Goal: Transaction & Acquisition: Book appointment/travel/reservation

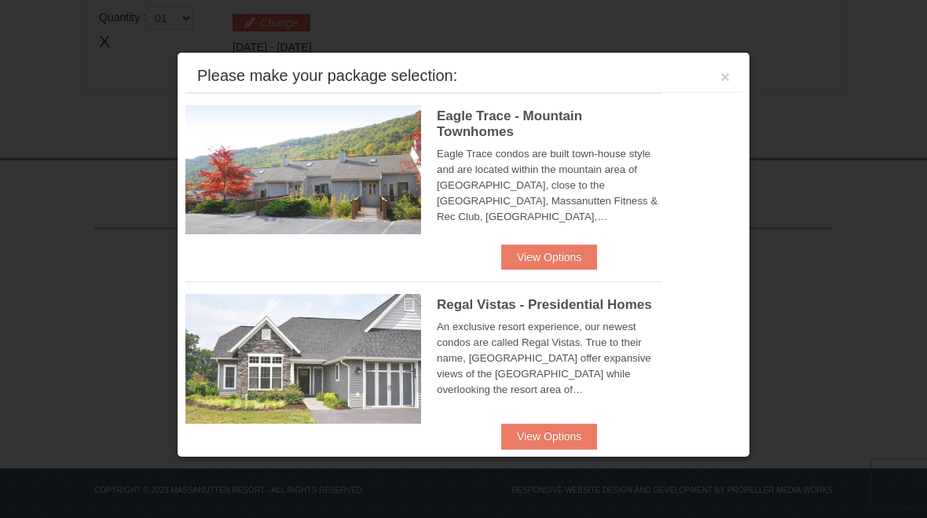
scroll to position [496, 0]
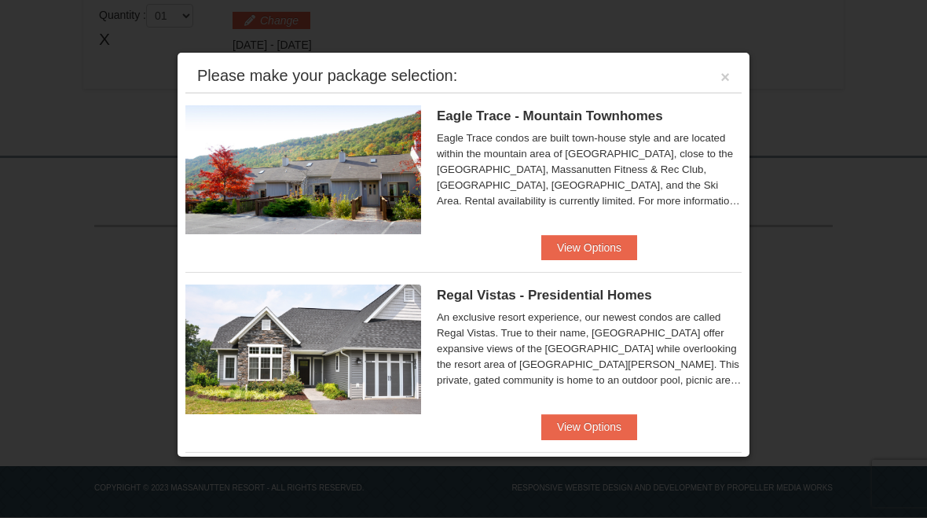
click at [586, 437] on button "View Options" at bounding box center [590, 426] width 96 height 25
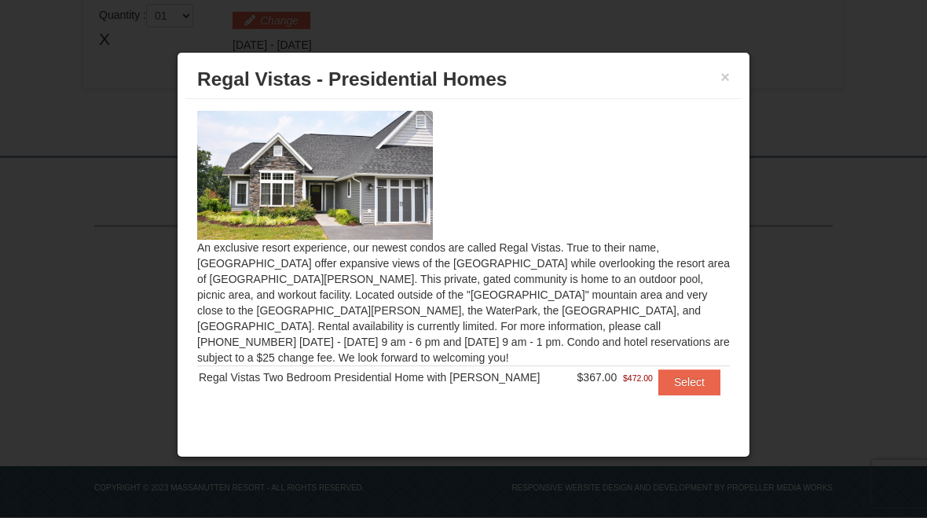
click at [677, 372] on button "Select" at bounding box center [690, 381] width 62 height 25
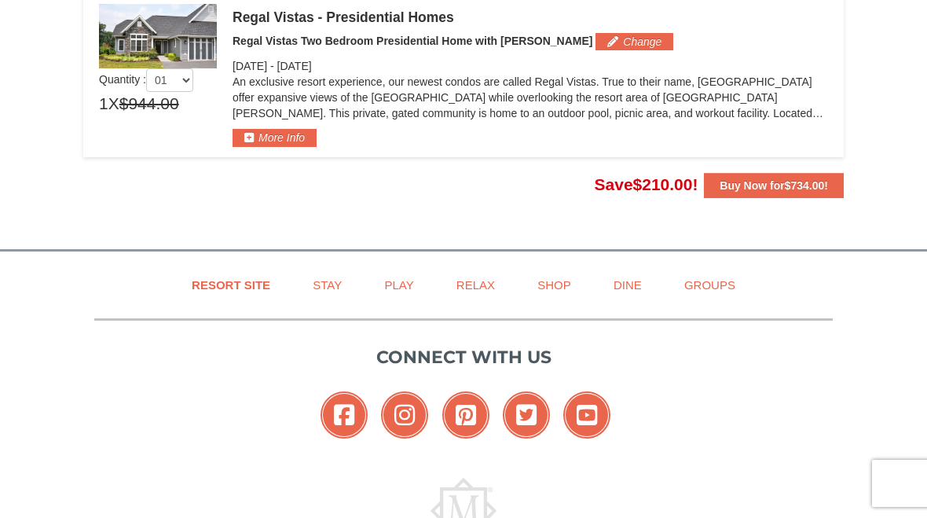
click at [799, 194] on button "Buy Now for $734.00 !" at bounding box center [774, 185] width 140 height 25
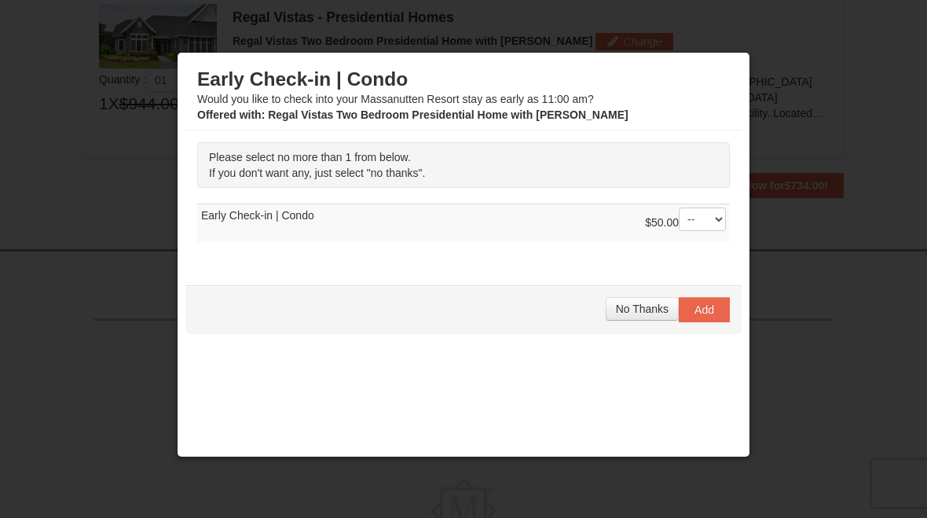
click at [618, 315] on button "No Thanks" at bounding box center [642, 309] width 73 height 24
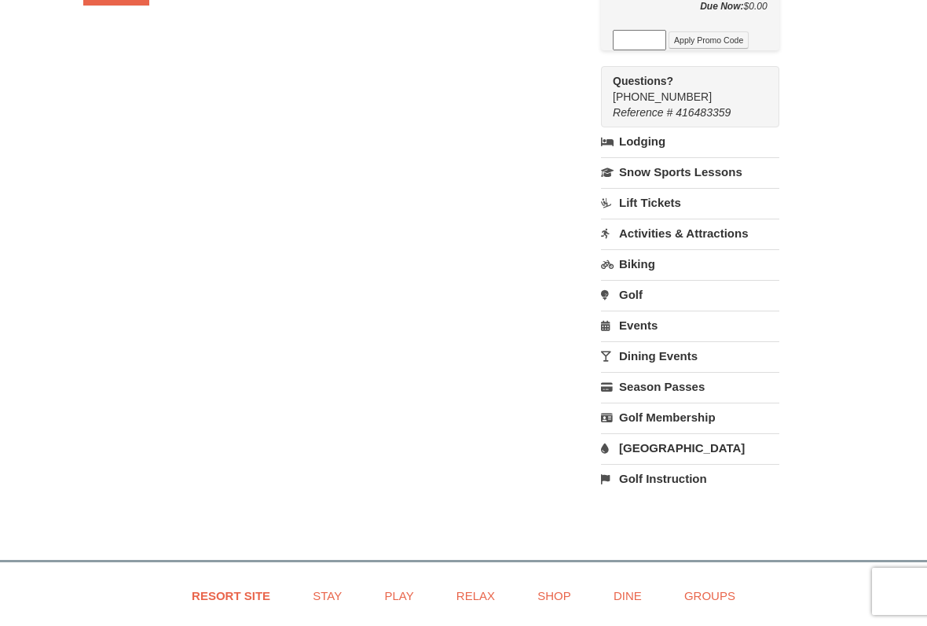
scroll to position [377, 0]
click at [652, 349] on link "Dining Events" at bounding box center [690, 356] width 178 height 29
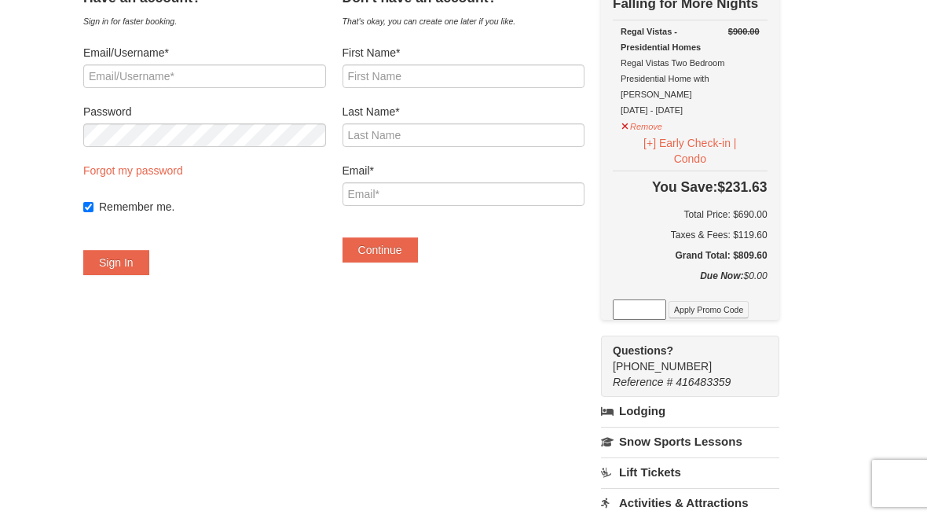
scroll to position [0, 0]
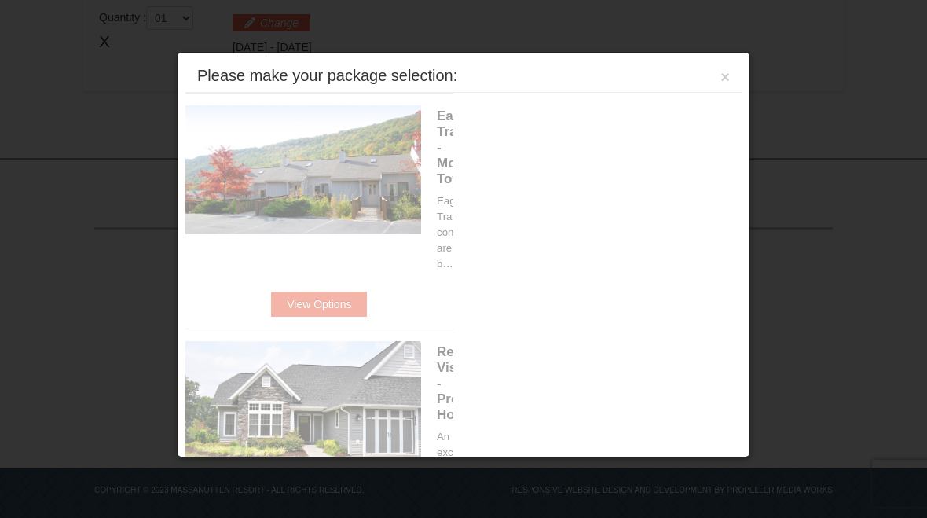
scroll to position [496, 0]
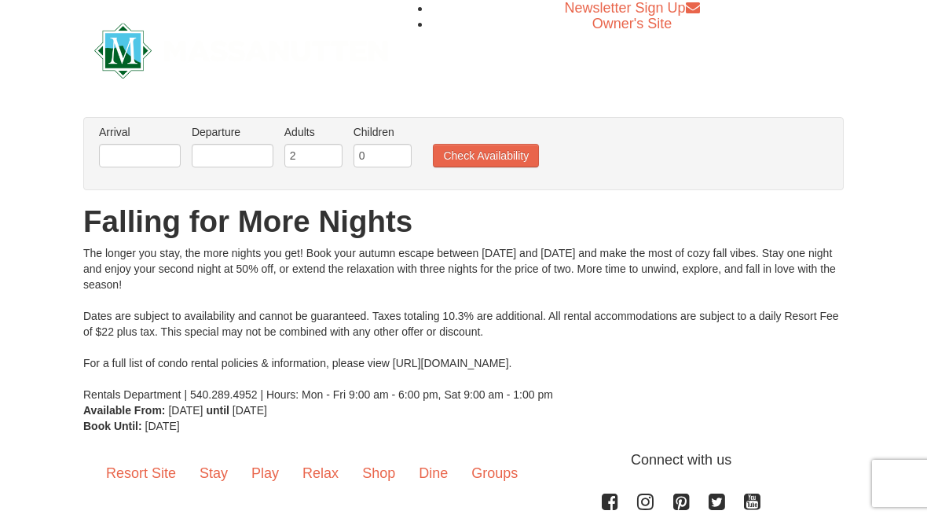
scroll to position [139, 0]
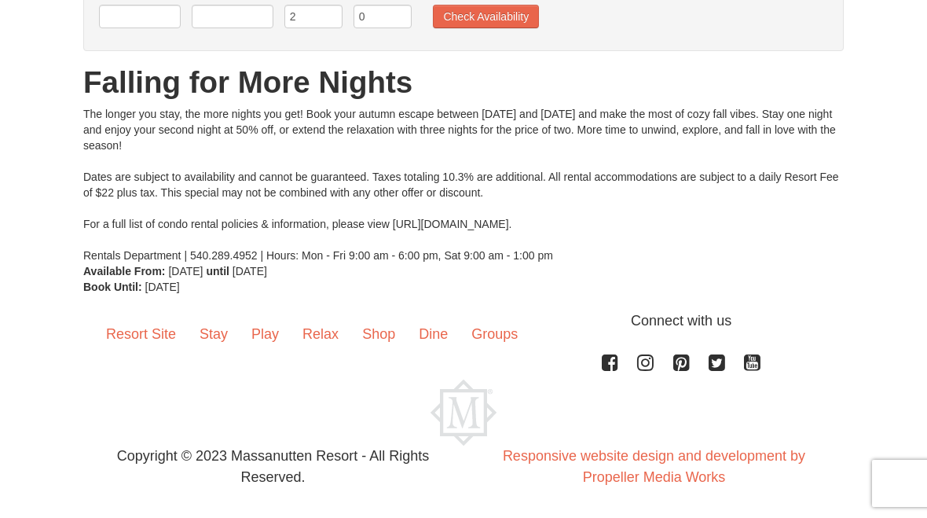
click at [322, 483] on p "Copyright © 2023 Massanutten Resort - All Rights Reserved." at bounding box center [273, 467] width 381 height 42
click at [322, 339] on link "Relax" at bounding box center [321, 334] width 60 height 49
